Goal: Task Accomplishment & Management: Manage account settings

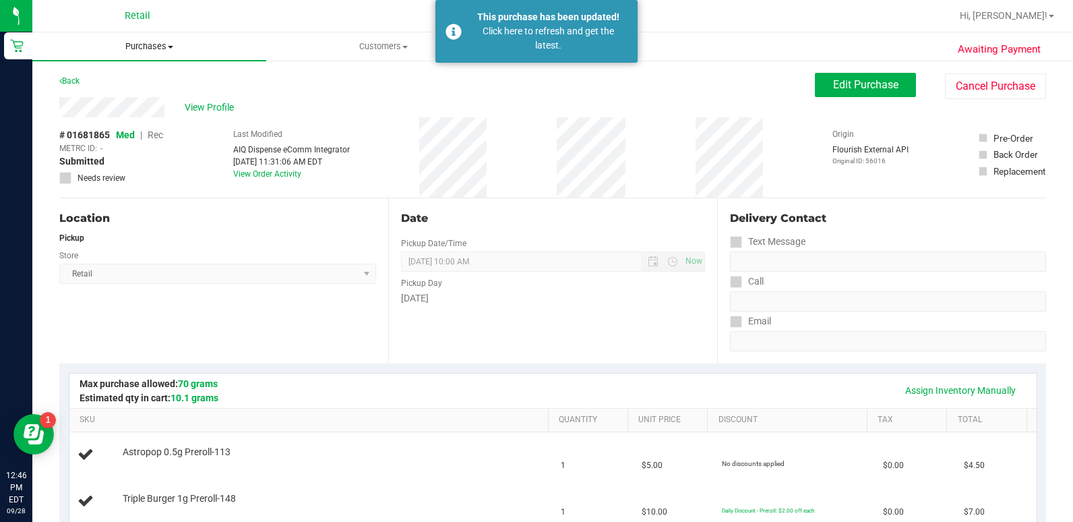
click at [156, 57] on uib-tab-heading "Purchases Summary of purchases Fulfillment All purchases" at bounding box center [149, 46] width 234 height 28
click at [123, 90] on li "Fulfillment" at bounding box center [149, 98] width 234 height 16
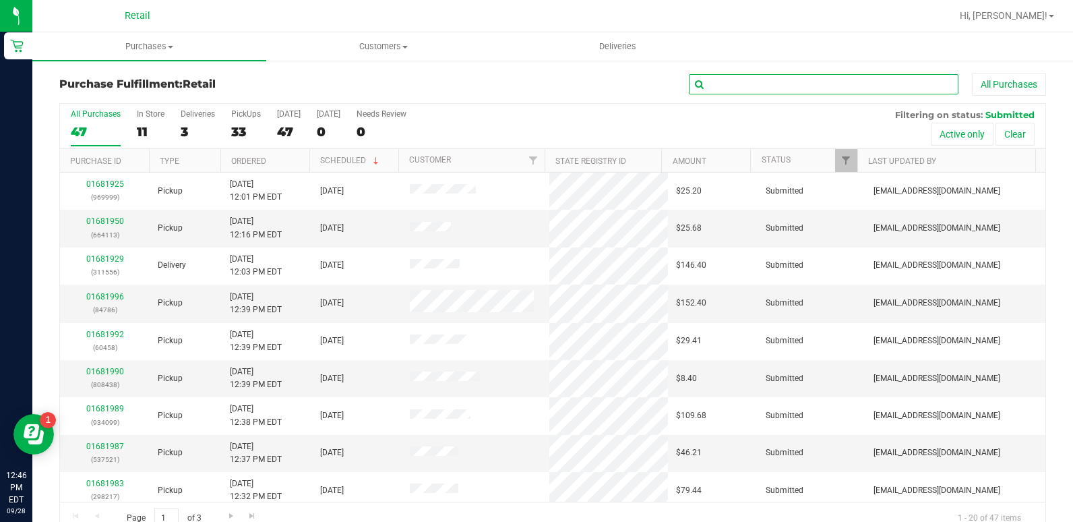
click at [812, 86] on input "text" at bounding box center [824, 84] width 270 height 20
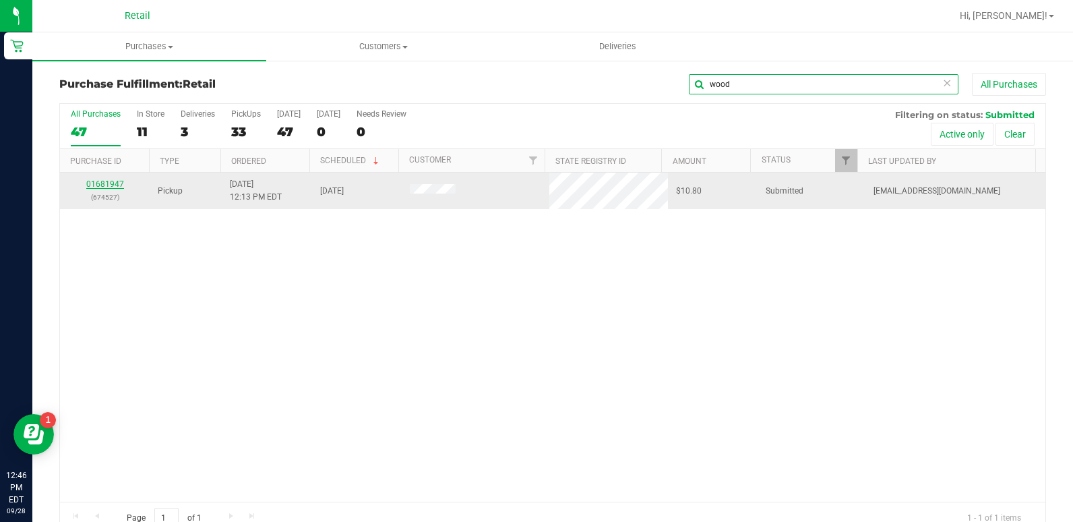
type input "wood"
click at [91, 187] on link "01681947" at bounding box center [105, 183] width 38 height 9
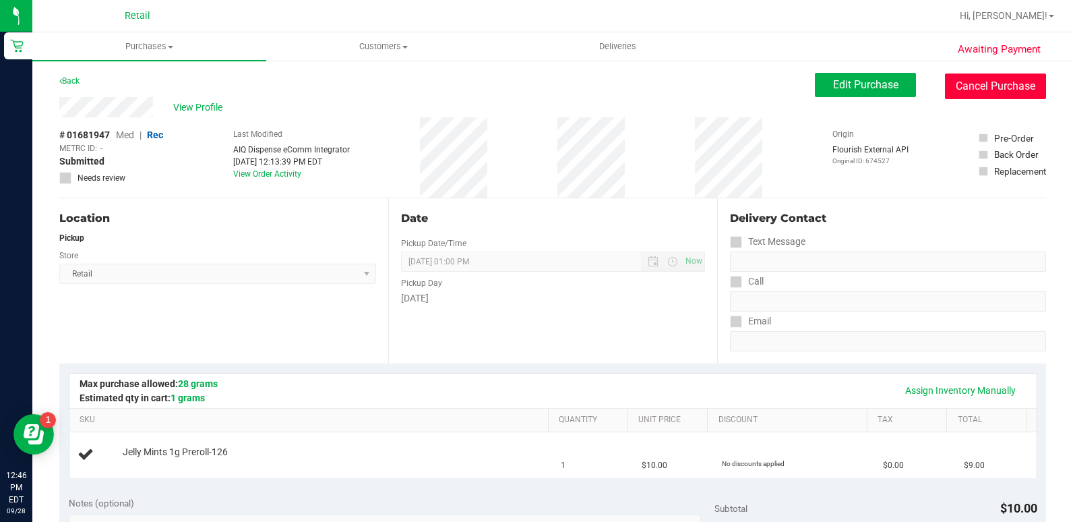
click at [967, 84] on button "Cancel Purchase" at bounding box center [995, 86] width 101 height 26
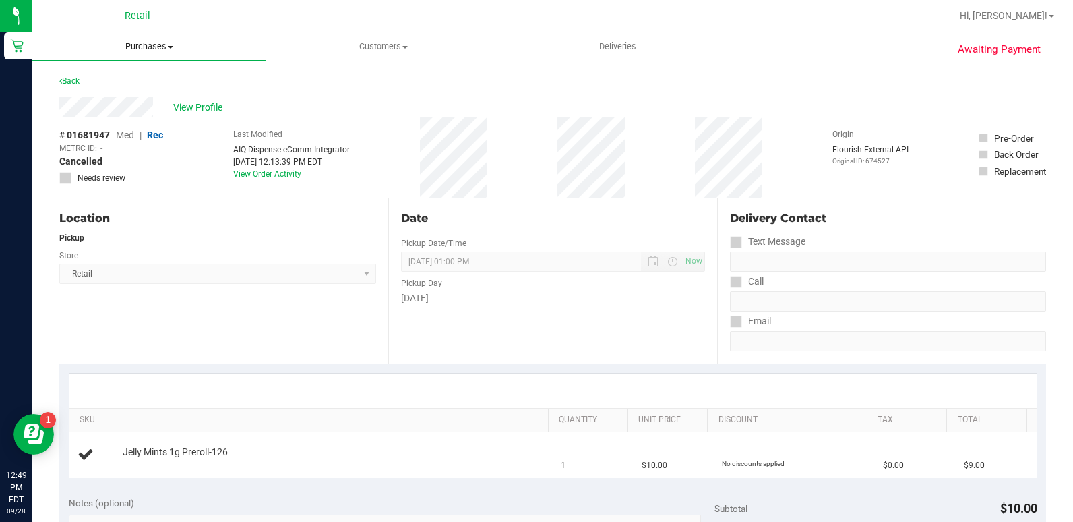
click at [146, 33] on uib-tab-heading "Purchases Summary of purchases Fulfillment All purchases" at bounding box center [149, 46] width 234 height 28
click at [119, 102] on li "Fulfillment" at bounding box center [149, 98] width 234 height 16
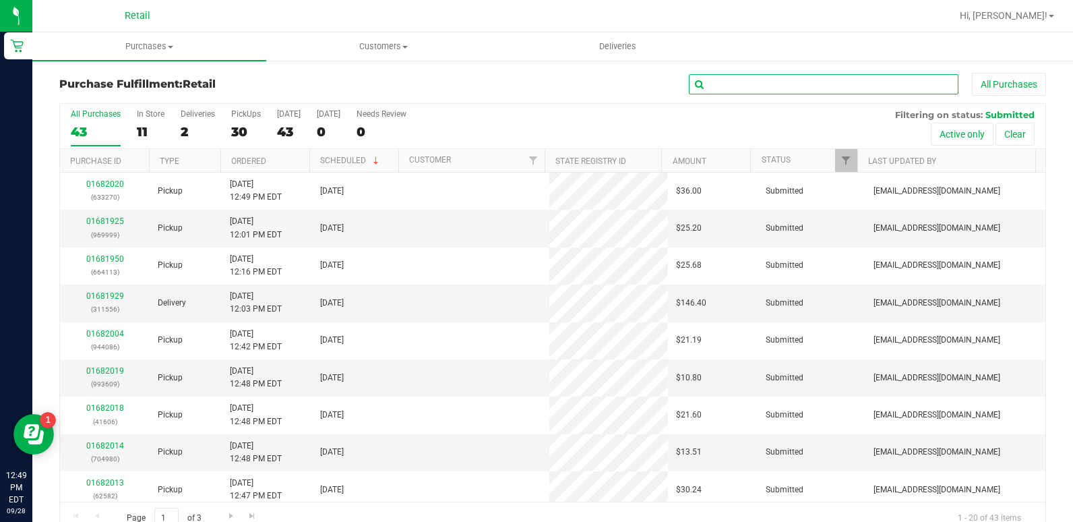
click at [844, 84] on input "text" at bounding box center [824, 84] width 270 height 20
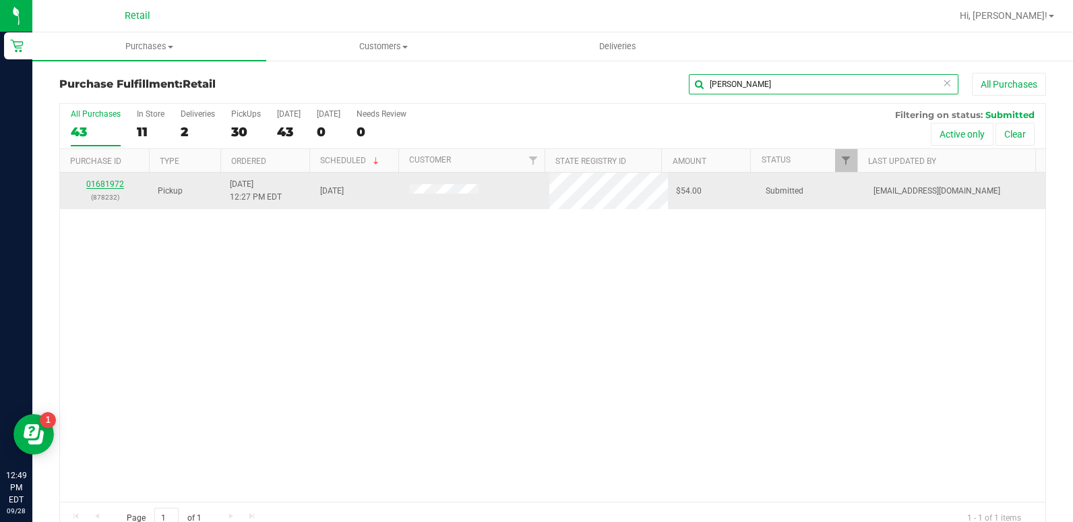
type input "[PERSON_NAME]"
click at [104, 181] on link "01681972" at bounding box center [105, 183] width 38 height 9
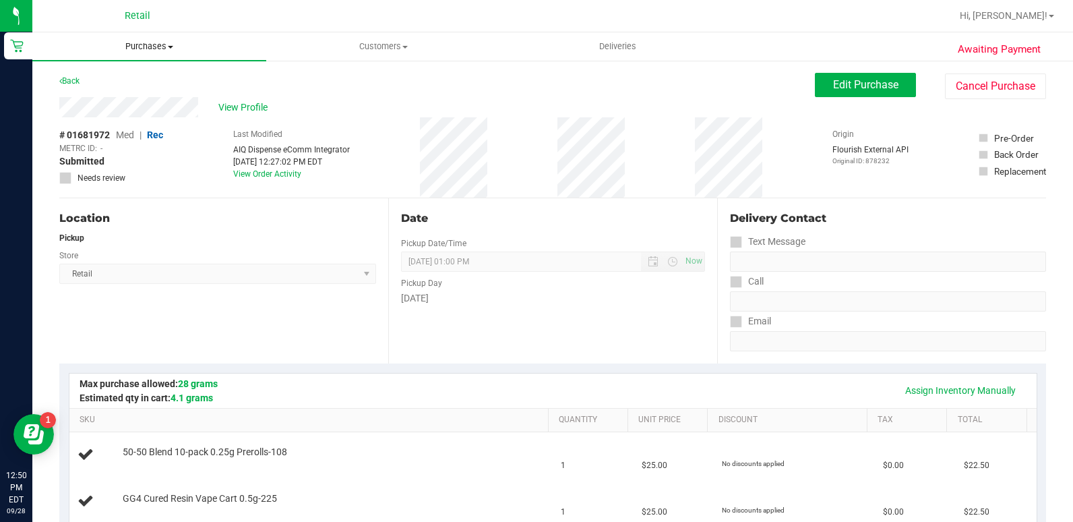
click at [158, 49] on span "Purchases" at bounding box center [149, 46] width 234 height 12
click at [127, 95] on li "Fulfillment" at bounding box center [149, 98] width 234 height 16
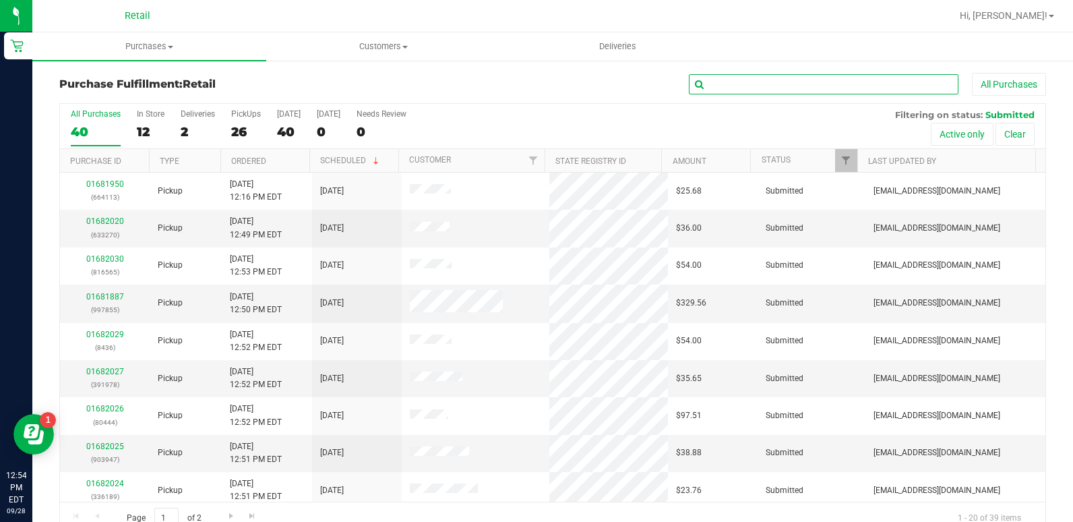
click at [829, 85] on input "text" at bounding box center [824, 84] width 270 height 20
